Goal: Complete application form

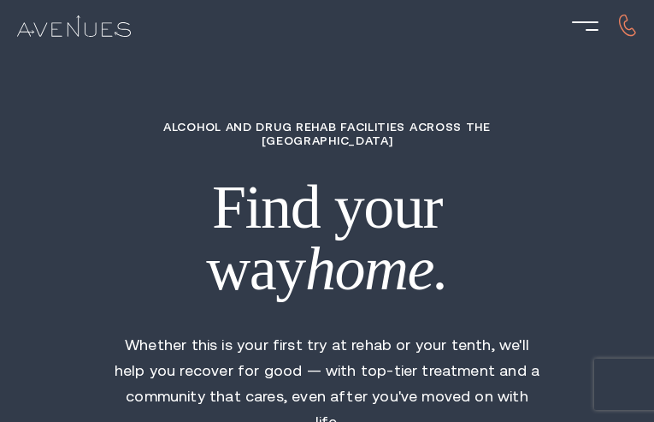
type input "QAdpHGsj"
type input "shXrwHJXbalUcVh"
type input "cuOKFWgcTNU"
type input "gZygZeSgQriPJWHG"
type input "wqtrLpNUlIgToj"
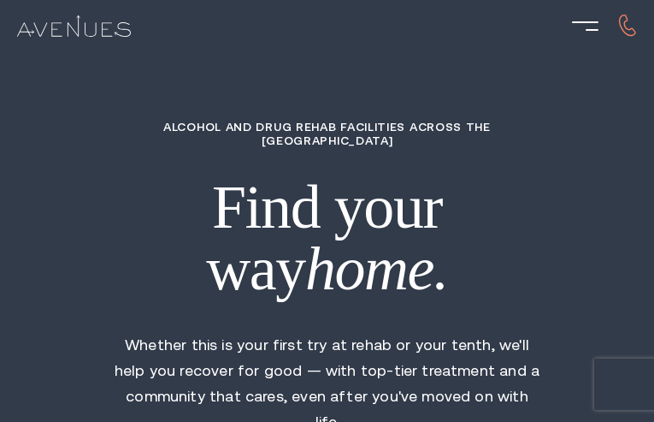
type input "6576493242"
type input "[EMAIL_ADDRESS][DOMAIN_NAME]"
type input "xvRtkpUsnpkg"
type input "8293182244"
type input "[EMAIL_ADDRESS][DOMAIN_NAME]"
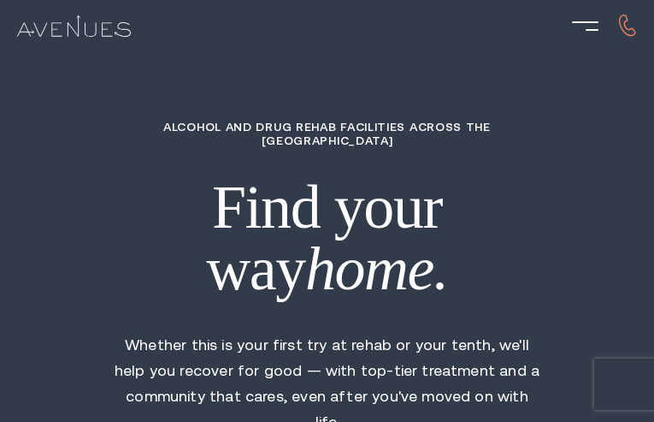
type input "YREhXPftVtYcB"
radio input "true"
radio input "false"
